Goal: Task Accomplishment & Management: Use online tool/utility

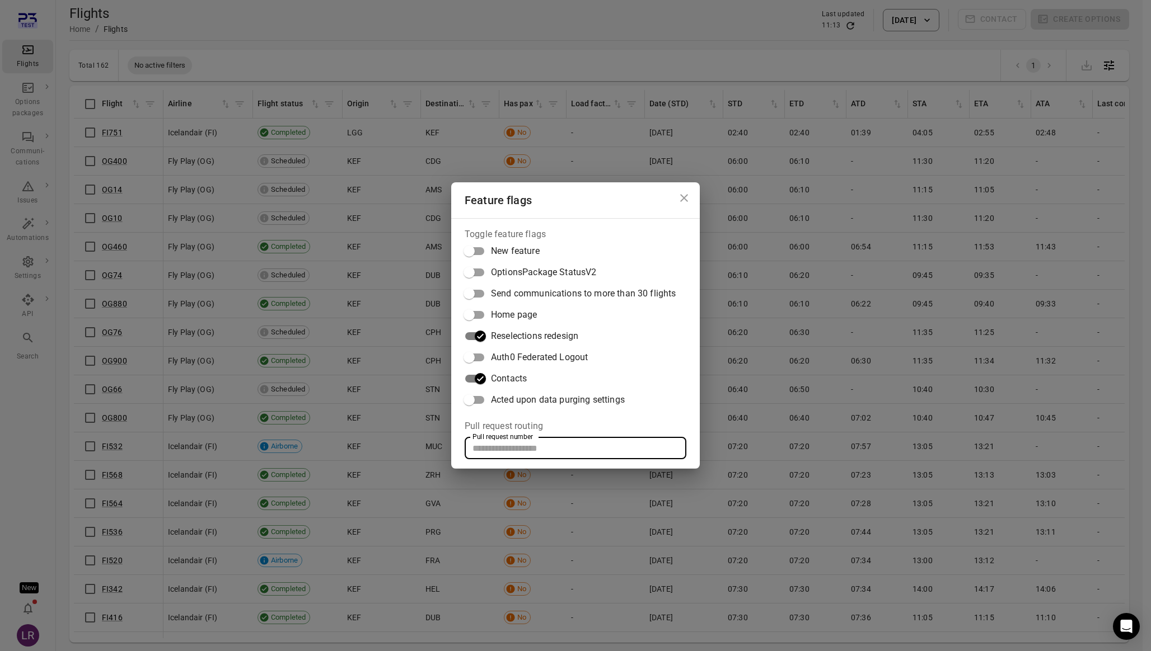
click at [560, 446] on input "Pull request number" at bounding box center [576, 448] width 222 height 22
click at [688, 197] on icon "Close dialog" at bounding box center [683, 197] width 13 height 13
click at [507, 430] on legend "Pull request routing" at bounding box center [504, 426] width 78 height 13
click at [507, 429] on legend "Pull request routing" at bounding box center [504, 426] width 78 height 13
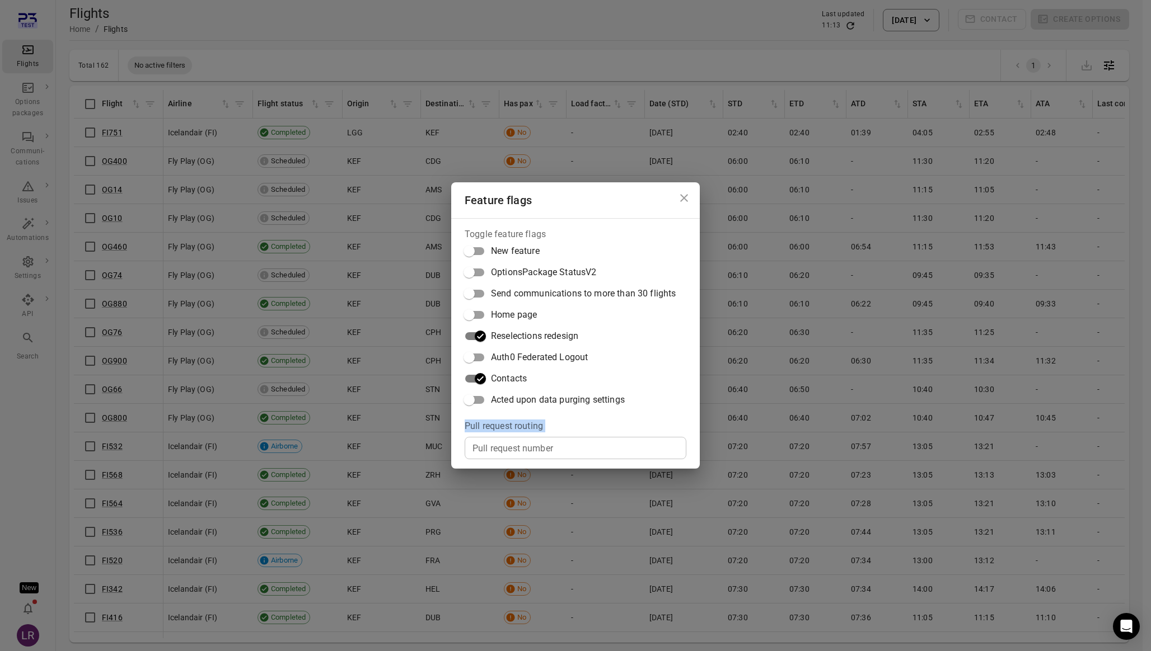
click at [507, 429] on legend "Pull request routing" at bounding box center [504, 426] width 78 height 13
click at [683, 198] on icon "Close dialog" at bounding box center [684, 198] width 8 height 8
click at [686, 200] on icon "Close dialog" at bounding box center [684, 198] width 8 height 8
